Goal: Task Accomplishment & Management: Use online tool/utility

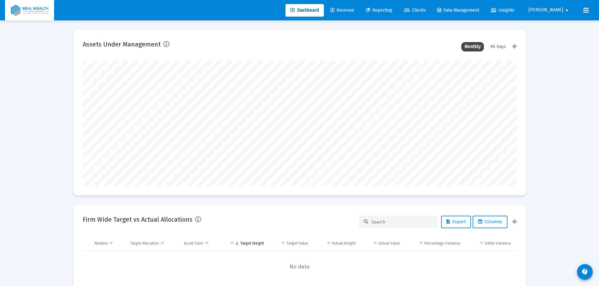
scroll to position [126, 434]
type input "[DATE]"
type input "[PERSON_NAME][EMAIL_ADDRESS][DOMAIN_NAME]"
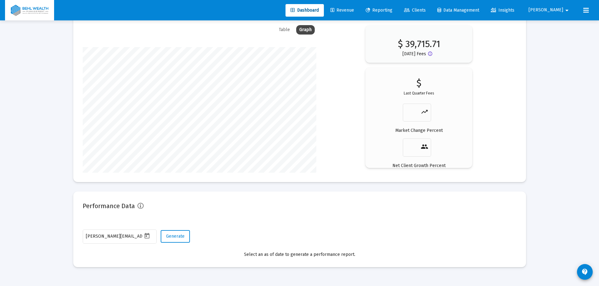
scroll to position [126, 203]
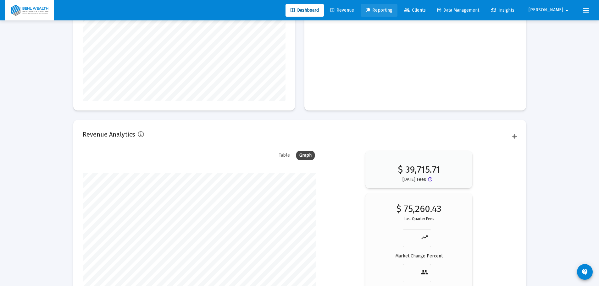
click at [392, 9] on span "Reporting" at bounding box center [379, 10] width 27 height 5
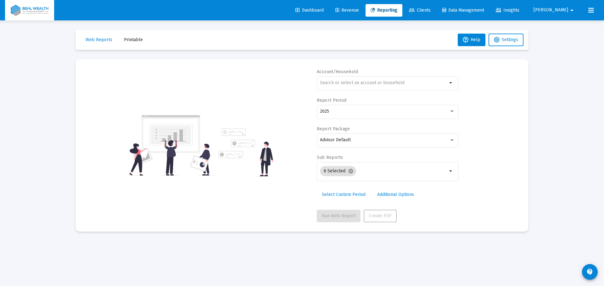
click at [359, 9] on span "Revenue" at bounding box center [347, 10] width 24 height 5
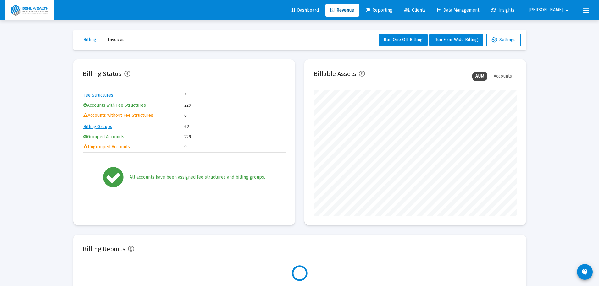
scroll to position [126, 203]
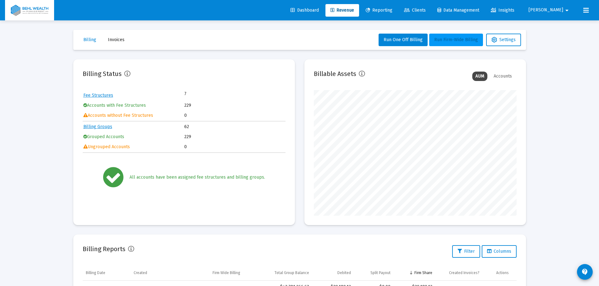
click at [439, 38] on span "Run Firm-Wide Billing" at bounding box center [456, 39] width 44 height 5
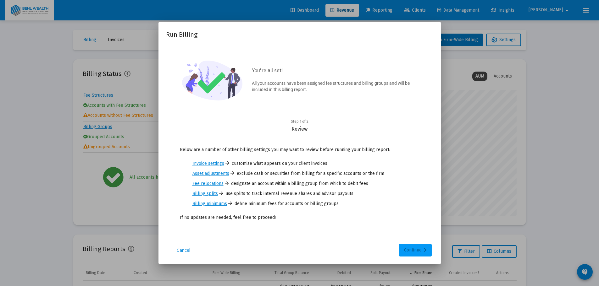
click at [414, 247] on div "Continue" at bounding box center [415, 250] width 23 height 13
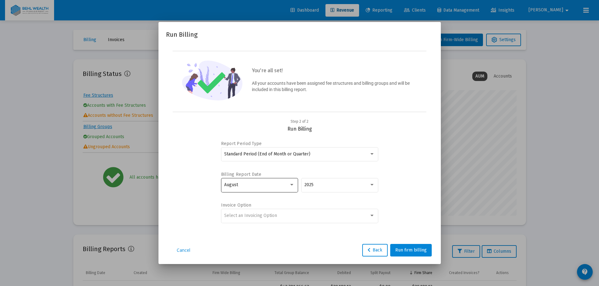
click at [275, 191] on div "August" at bounding box center [259, 184] width 70 height 15
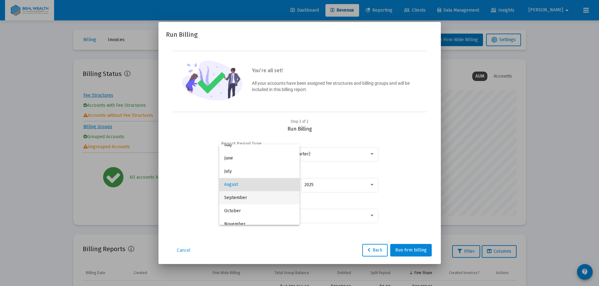
click at [256, 199] on span "September" at bounding box center [259, 197] width 70 height 13
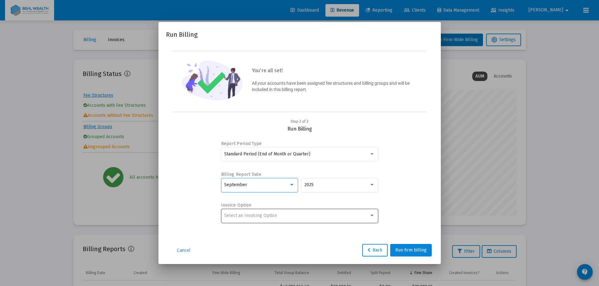
click at [263, 214] on span "Select an Invoicing Option" at bounding box center [250, 215] width 53 height 5
click at [258, 217] on span "No Invoice" at bounding box center [299, 215] width 151 height 13
click at [400, 250] on span "Run firm billing" at bounding box center [410, 250] width 31 height 5
